Goal: Check status

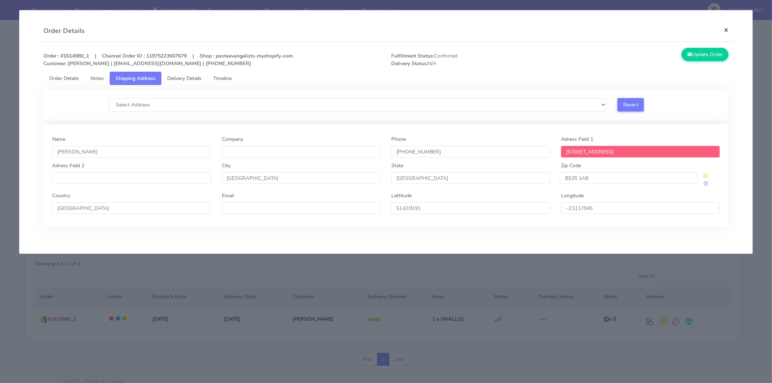
click at [729, 31] on button "×" at bounding box center [726, 29] width 16 height 19
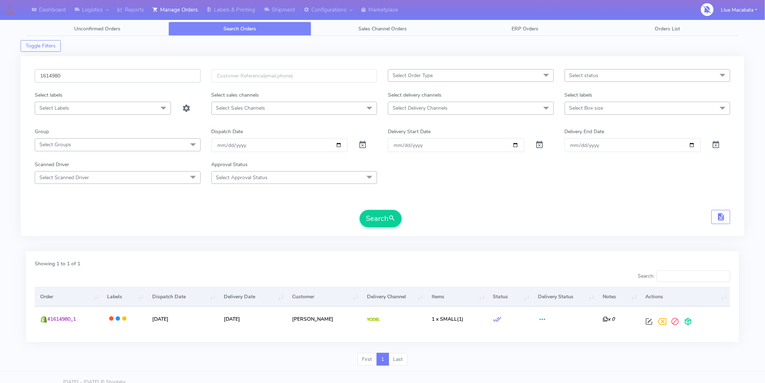
click at [76, 80] on input "1614980" at bounding box center [118, 75] width 166 height 13
paste input "6594"
type input "1616594"
click at [366, 216] on button "Search" at bounding box center [381, 218] width 42 height 17
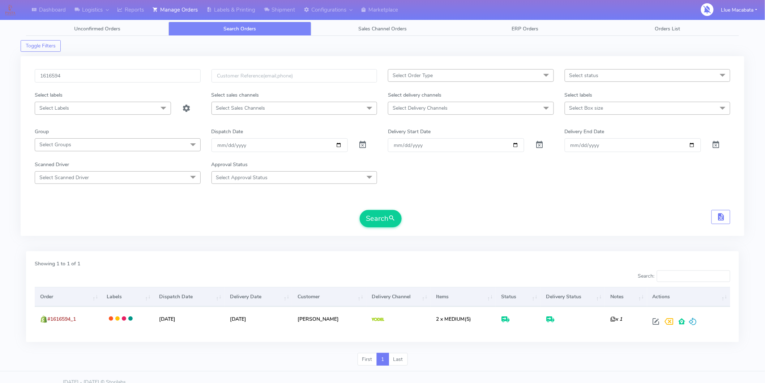
click at [123, 67] on div "1616594 Select Order Type Select All MEALS ATAVI One Off Pasta Club Gift Kit Ev…" at bounding box center [383, 146] width 724 height 180
drag, startPoint x: 123, startPoint y: 67, endPoint x: 120, endPoint y: 75, distance: 7.9
click at [122, 71] on div "1616594 Select Order Type Select All MEALS ATAVI One Off Pasta Club Gift Kit Ev…" at bounding box center [383, 146] width 724 height 180
click at [116, 76] on input "1616594" at bounding box center [118, 75] width 166 height 13
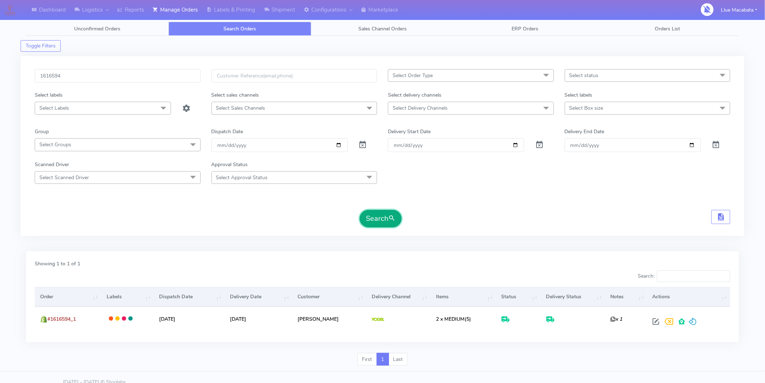
click at [370, 218] on button "Search" at bounding box center [381, 218] width 42 height 17
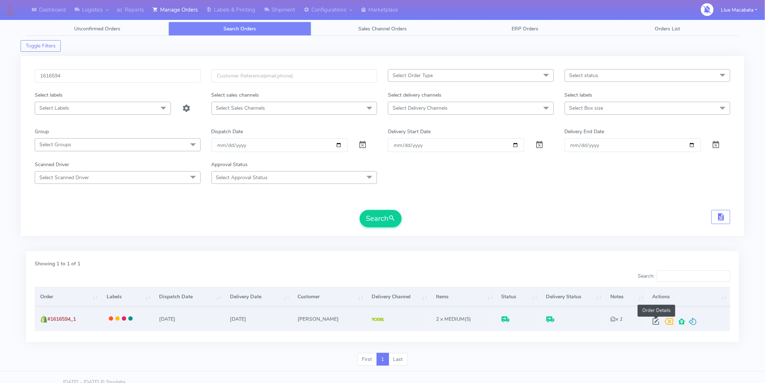
click at [653, 322] on span at bounding box center [656, 322] width 13 height 7
select select "5"
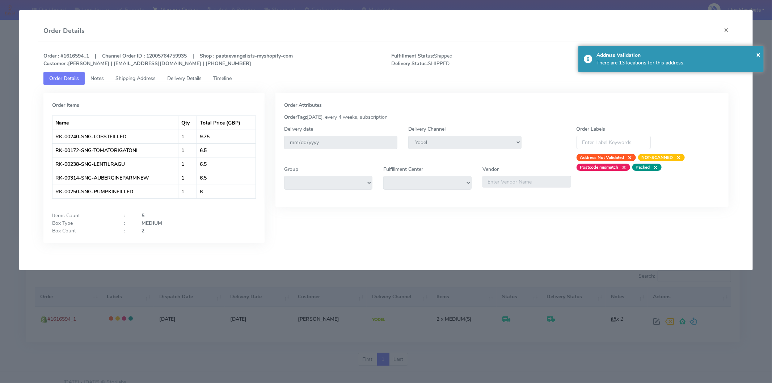
click at [218, 77] on span "Timeline" at bounding box center [222, 78] width 18 height 7
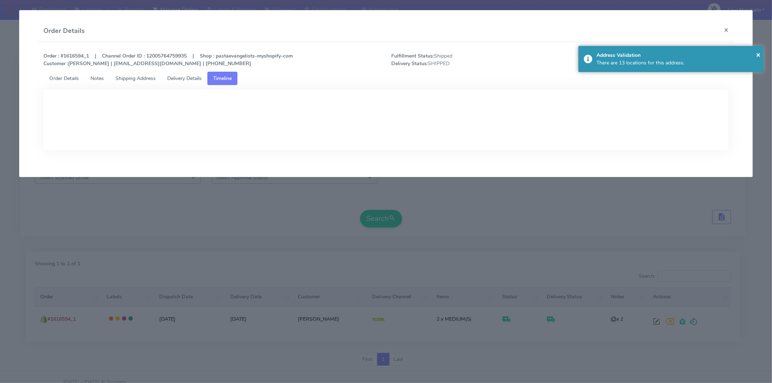
click at [198, 77] on span "Delivery Details" at bounding box center [184, 78] width 34 height 7
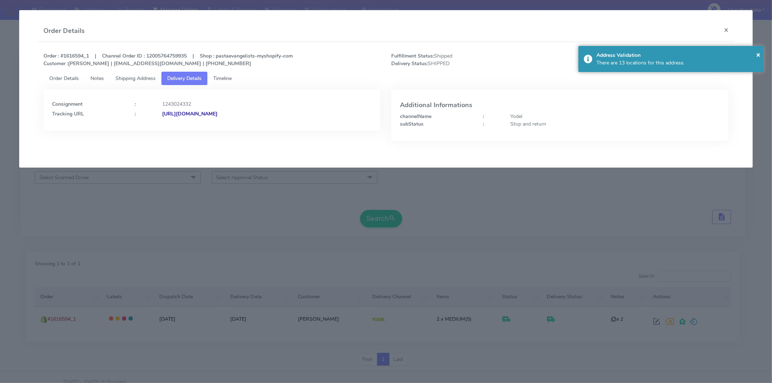
click at [217, 112] on strong "[URL][DOMAIN_NAME]" at bounding box center [189, 113] width 55 height 7
